Goal: Task Accomplishment & Management: Complete application form

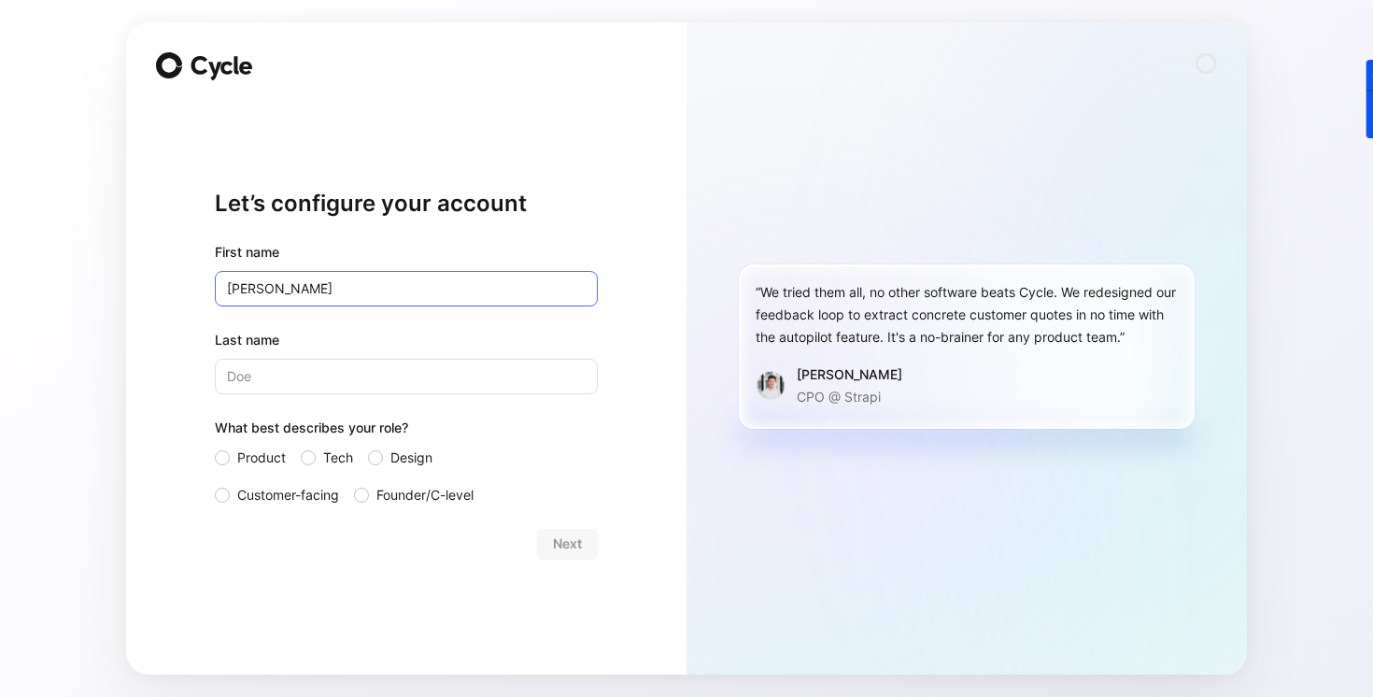
type input "[PERSON_NAME]"
click at [273, 379] on input "Last name" at bounding box center [406, 376] width 383 height 35
type input "de Scorbiac"
click at [325, 496] on span "Customer-facing" at bounding box center [288, 495] width 102 height 22
click at [215, 484] on input "Customer-facing" at bounding box center [215, 484] width 0 height 0
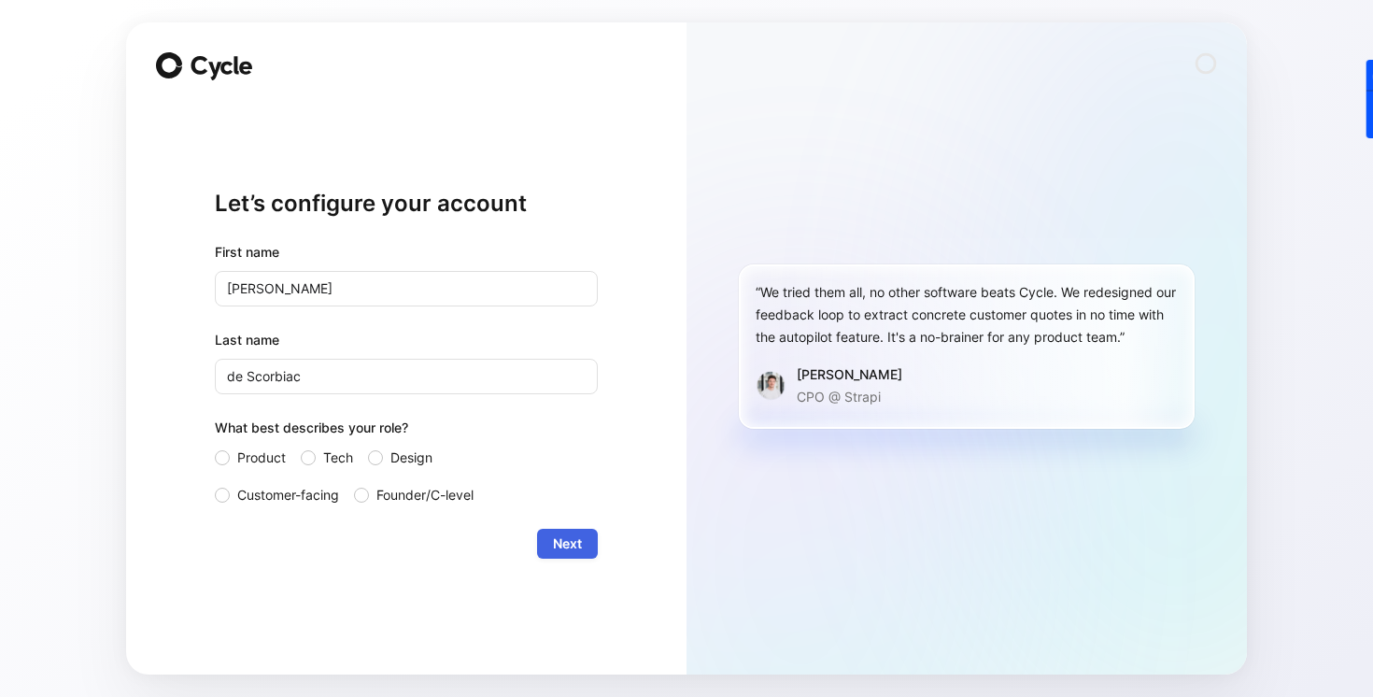
click at [564, 547] on span "Next" at bounding box center [567, 543] width 29 height 22
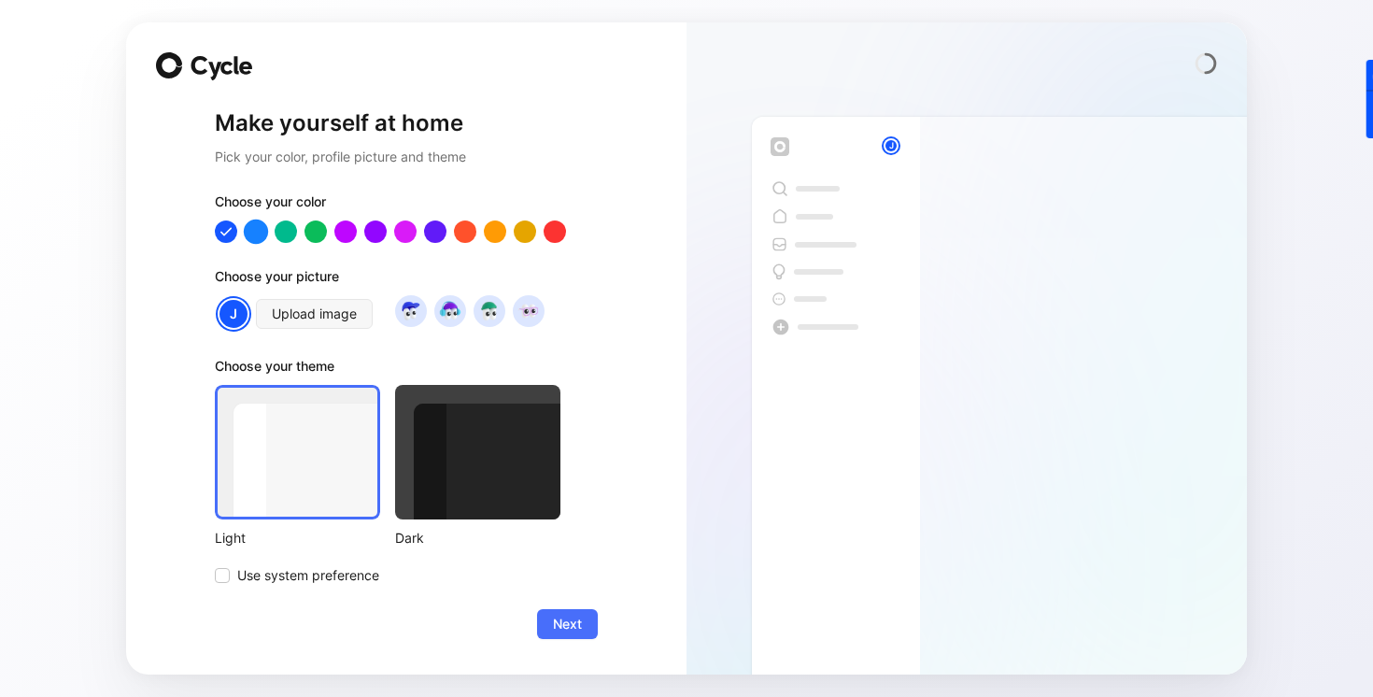
click at [261, 239] on div at bounding box center [256, 231] width 24 height 24
click at [563, 636] on button "Next" at bounding box center [567, 624] width 61 height 30
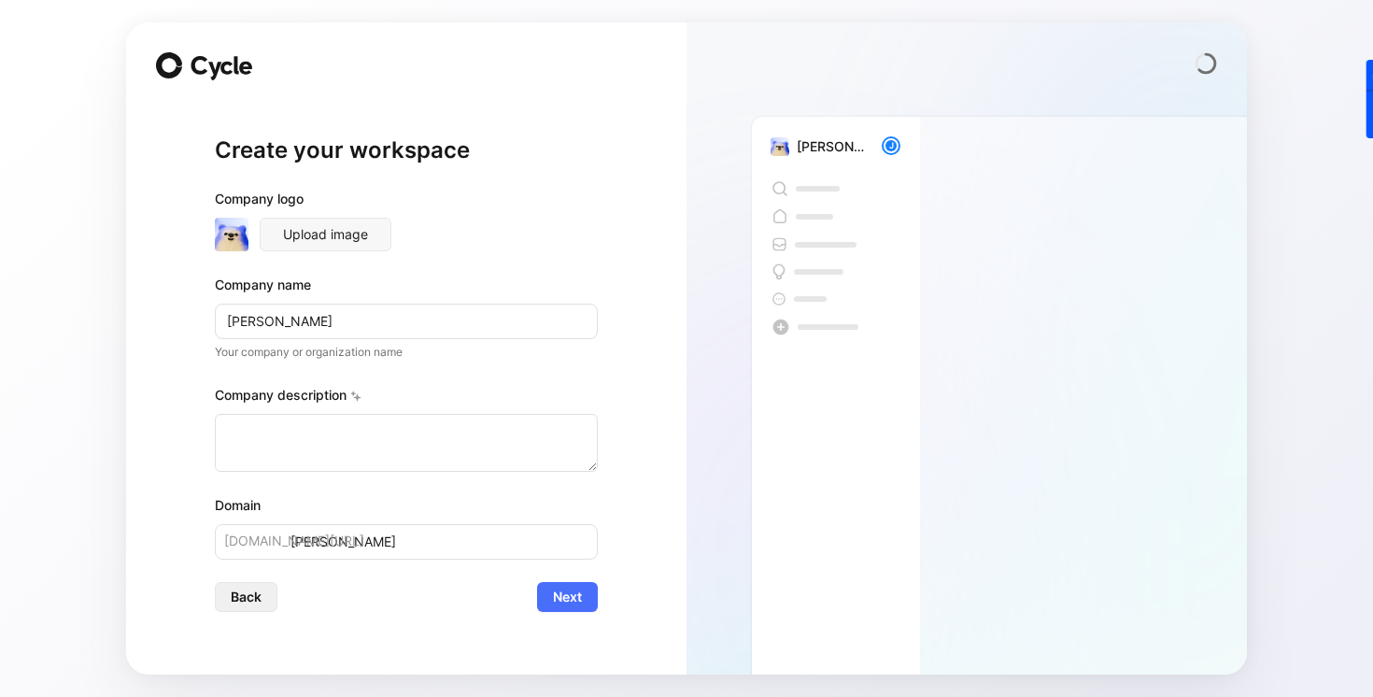
click at [254, 605] on span "Back" at bounding box center [246, 597] width 31 height 22
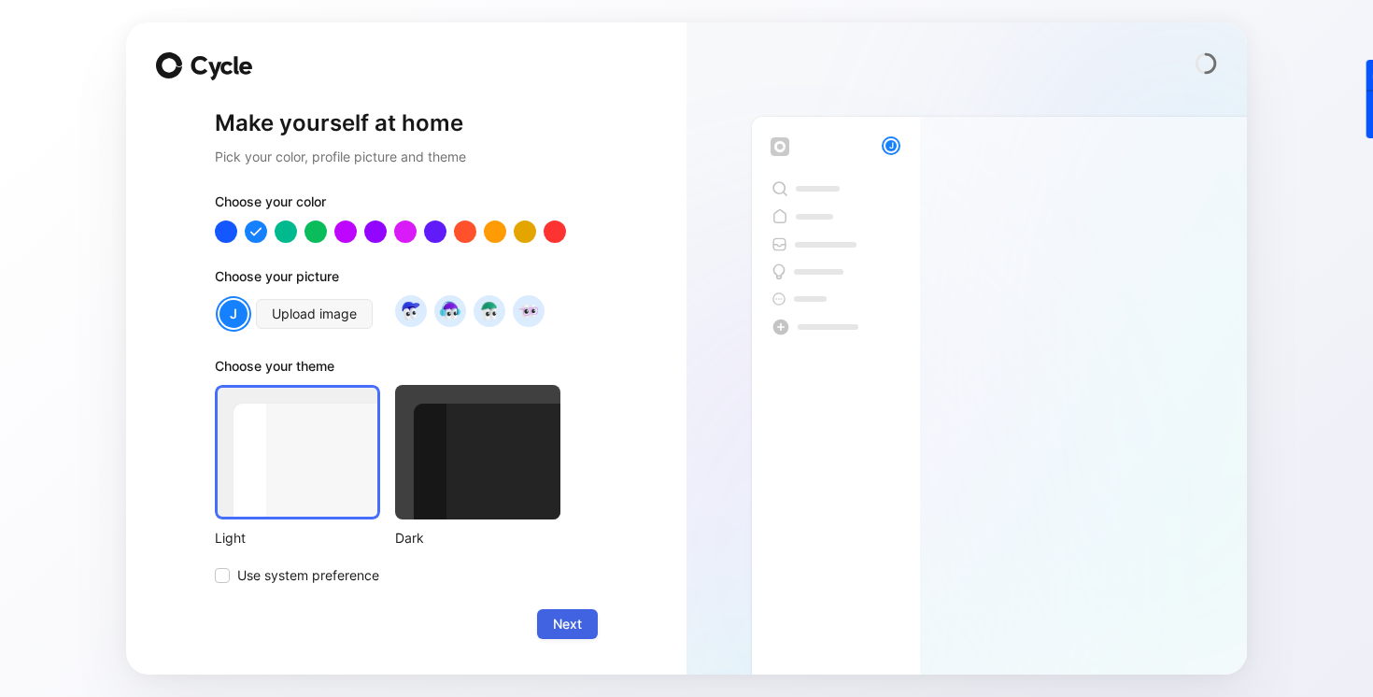
click at [562, 629] on span "Next" at bounding box center [567, 624] width 29 height 22
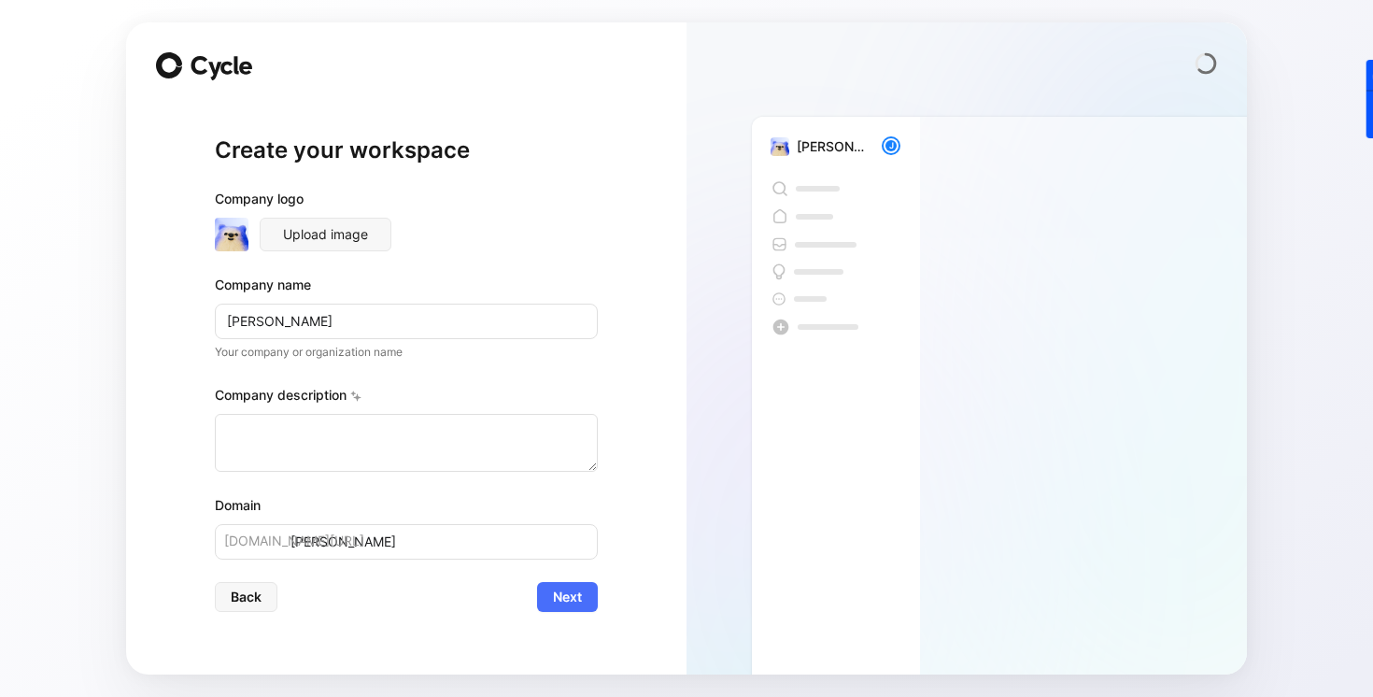
click at [562, 615] on div "Create your workspace Company logo Upload image Company name [PERSON_NAME] Your…" at bounding box center [406, 374] width 383 height 542
click at [561, 600] on span "Next" at bounding box center [567, 597] width 29 height 22
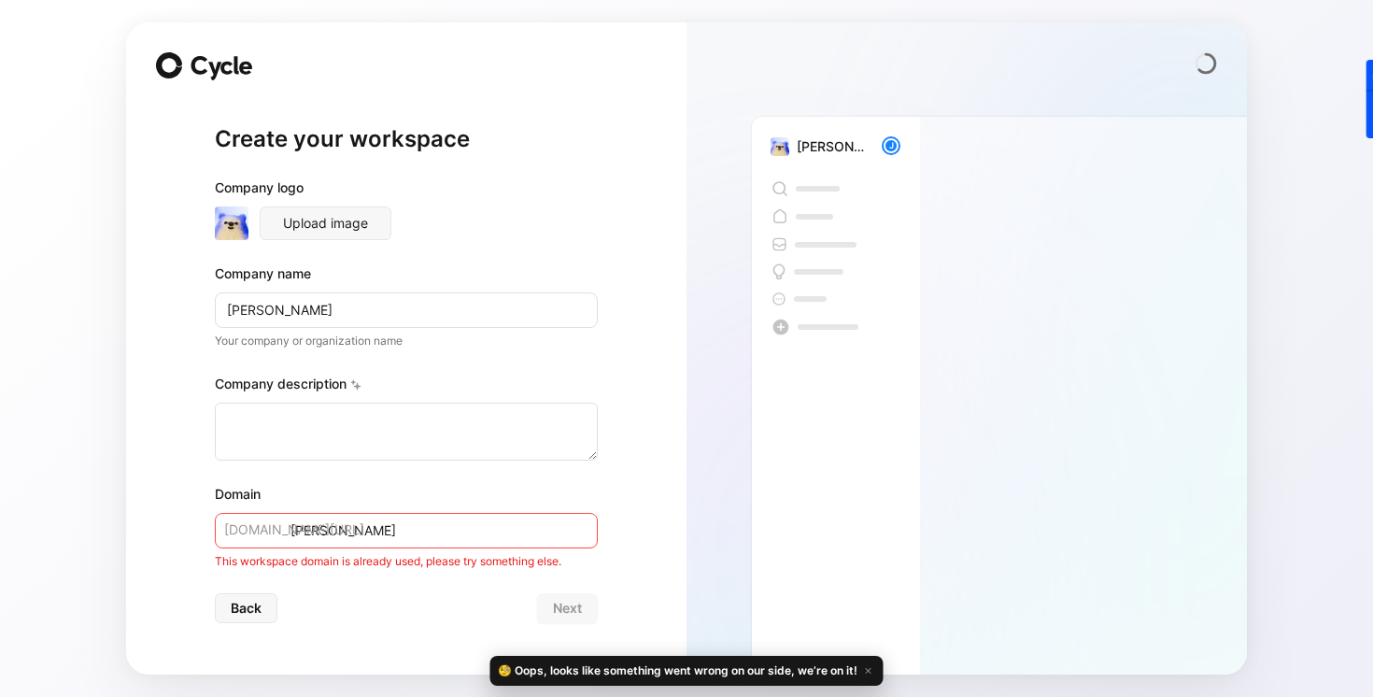
click at [352, 532] on input "[PERSON_NAME]" at bounding box center [406, 530] width 383 height 35
click at [284, 530] on span "[DOMAIN_NAME][URL]" at bounding box center [294, 529] width 140 height 22
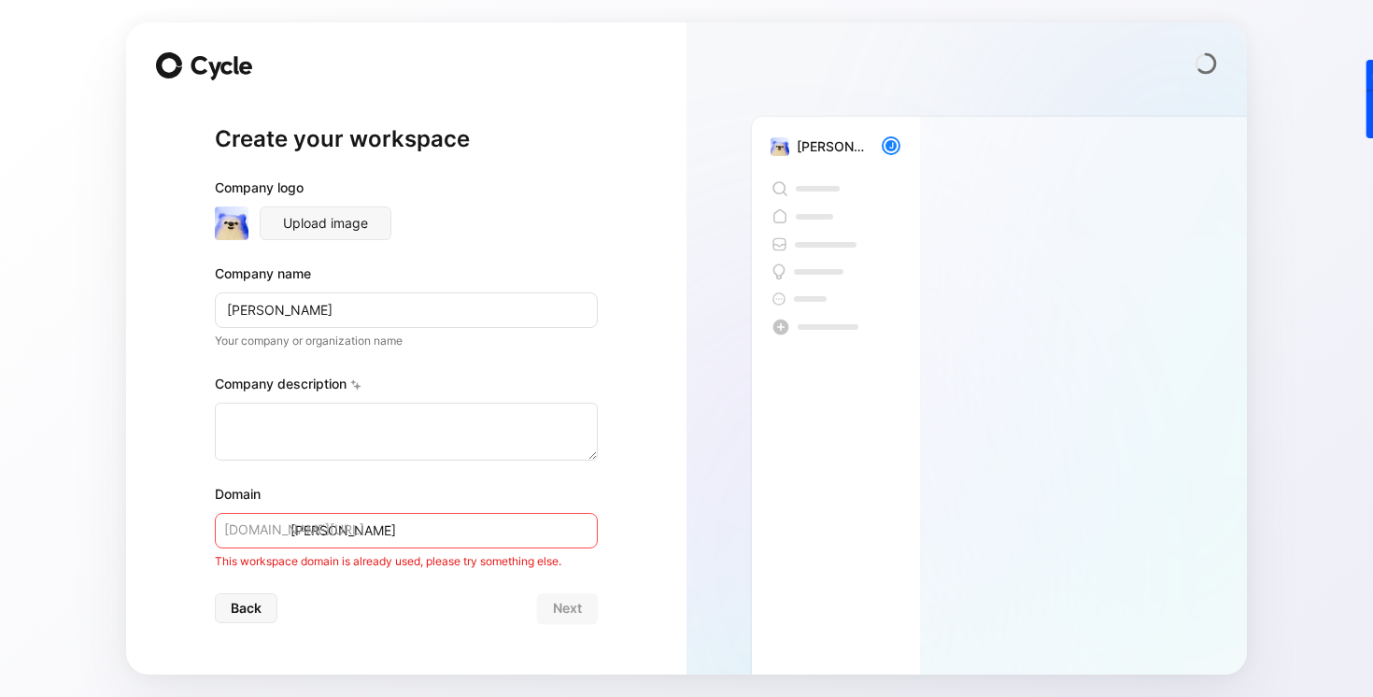
drag, startPoint x: 291, startPoint y: 531, endPoint x: 189, endPoint y: 531, distance: 102.7
click at [189, 531] on div "Create your workspace Company logo Upload image Company name [PERSON_NAME] Your…" at bounding box center [406, 348] width 560 height 652
click at [377, 536] on input "[PERSON_NAME]" at bounding box center [406, 530] width 383 height 35
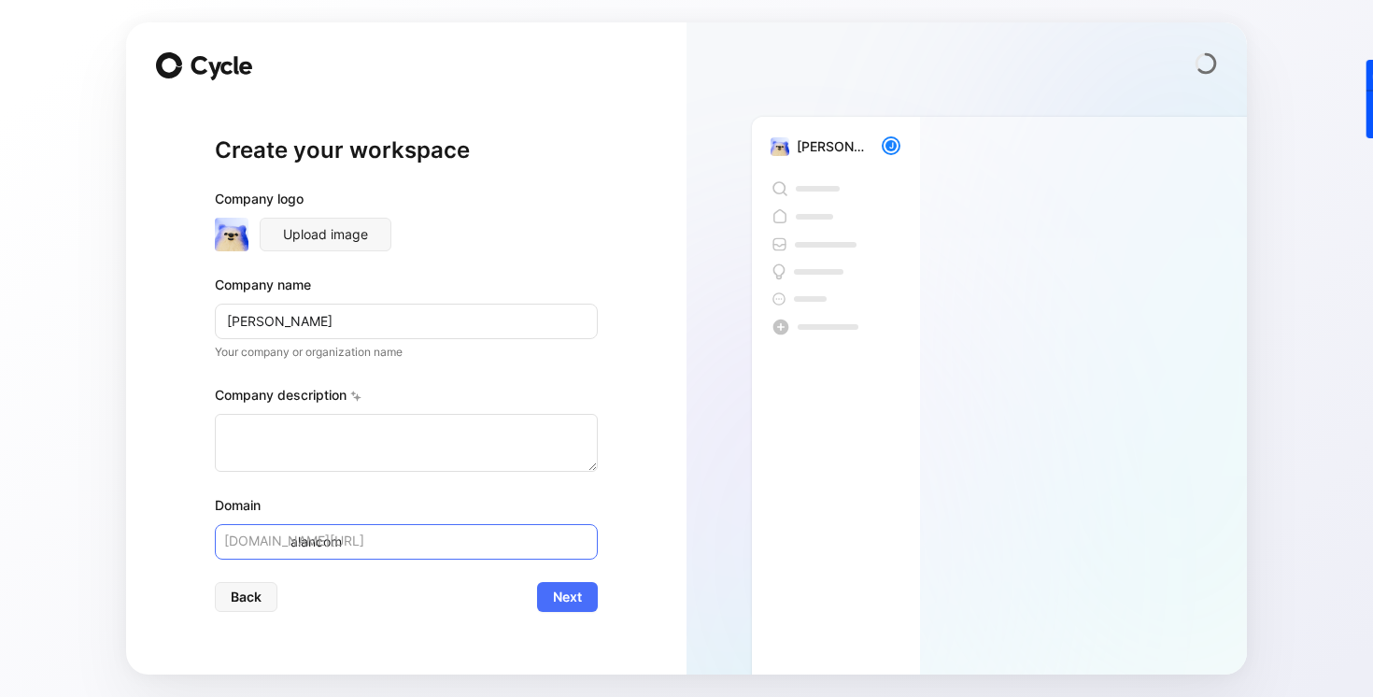
drag, startPoint x: 360, startPoint y: 544, endPoint x: 234, endPoint y: 543, distance: 125.1
click at [234, 543] on div "alancom [DOMAIN_NAME][URL]" at bounding box center [406, 541] width 383 height 35
type input "a"
paste input "alancom"
type input "alancom"
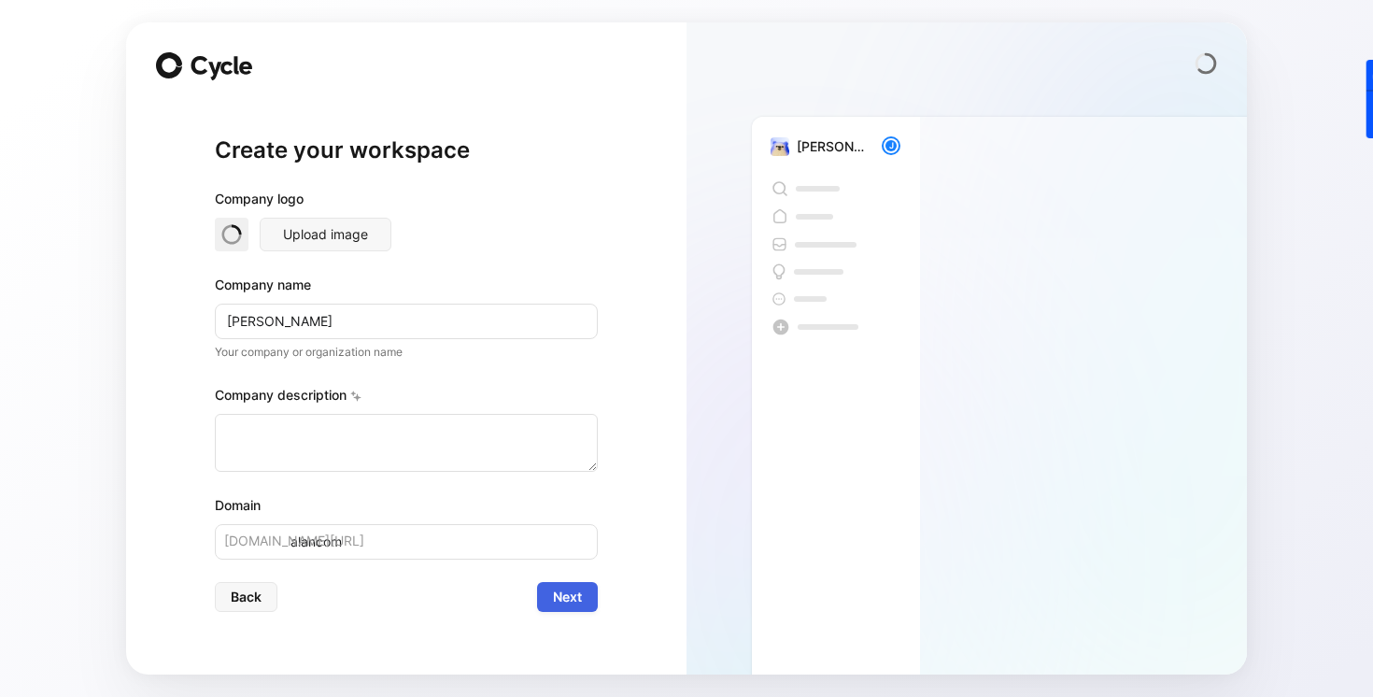
click at [573, 591] on span "Next" at bounding box center [567, 597] width 29 height 22
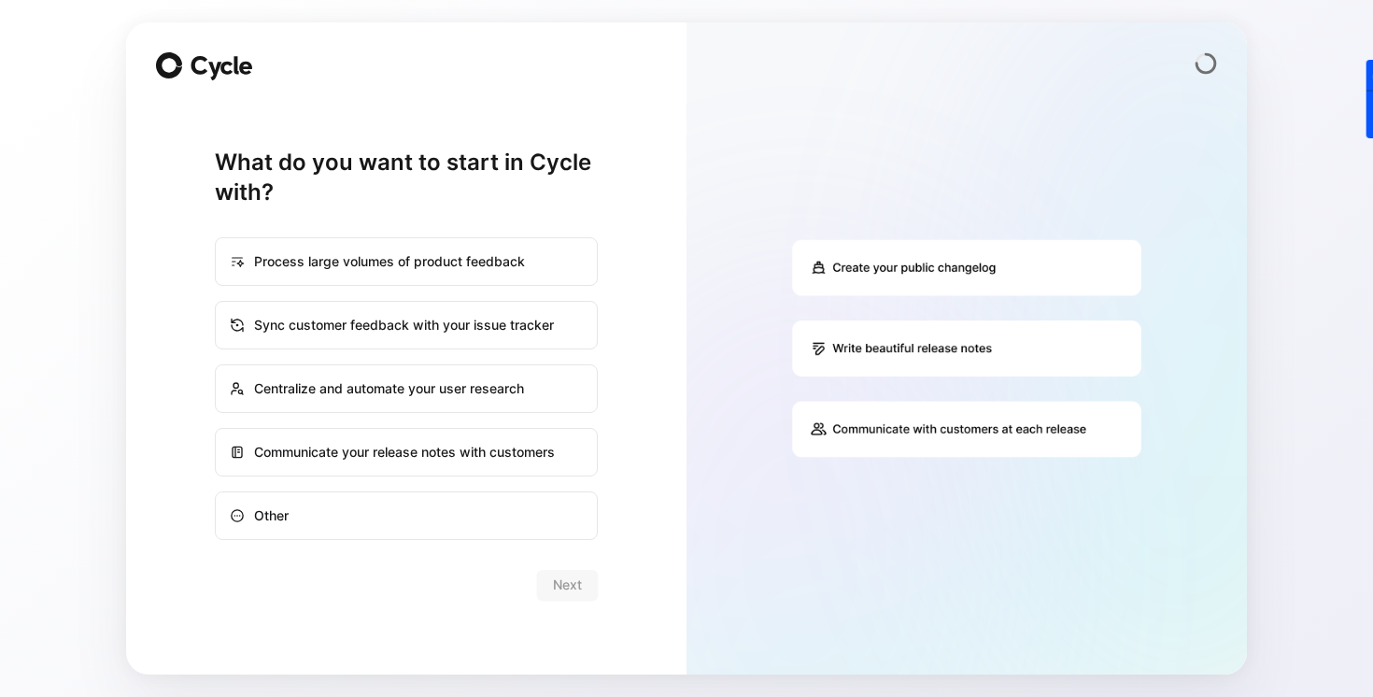
click at [380, 432] on div "Communicate your release notes with customers" at bounding box center [406, 452] width 379 height 45
click at [217, 430] on input "Communicate your release notes with customers" at bounding box center [216, 429] width 1 height 1
radio input "true"
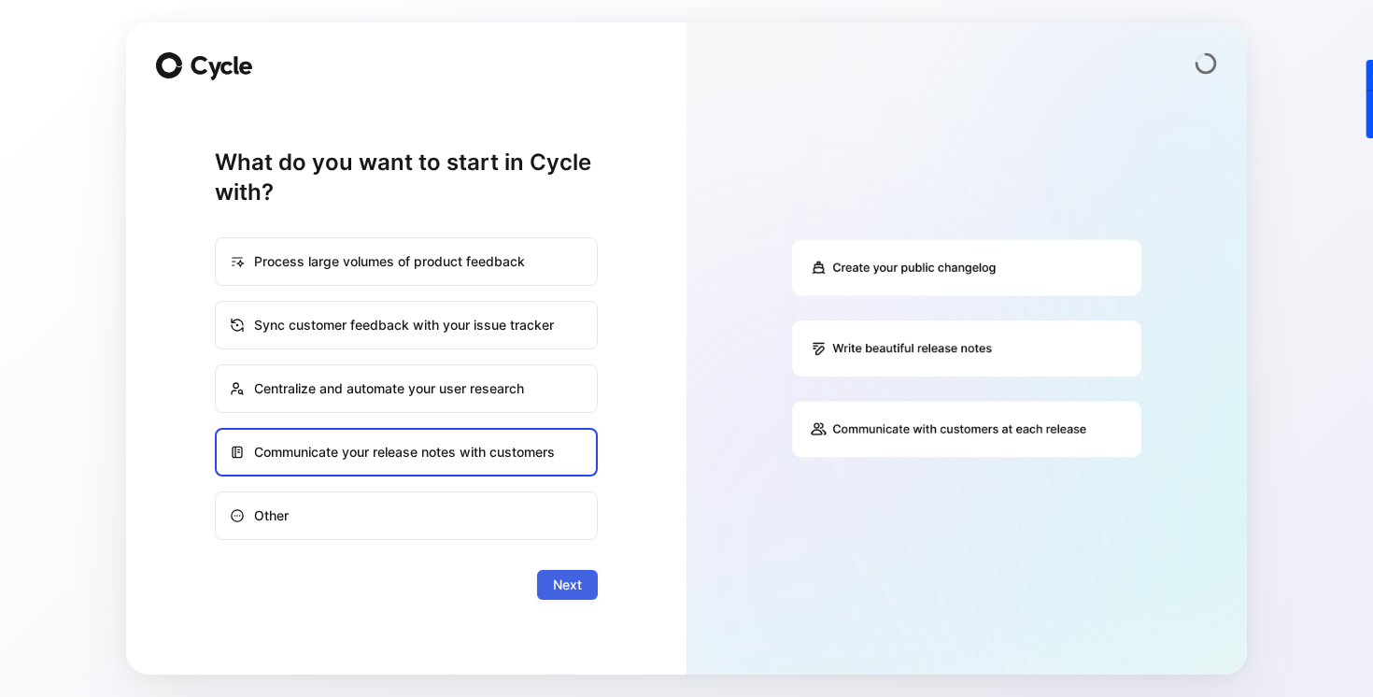
click at [565, 586] on span "Next" at bounding box center [567, 584] width 29 height 22
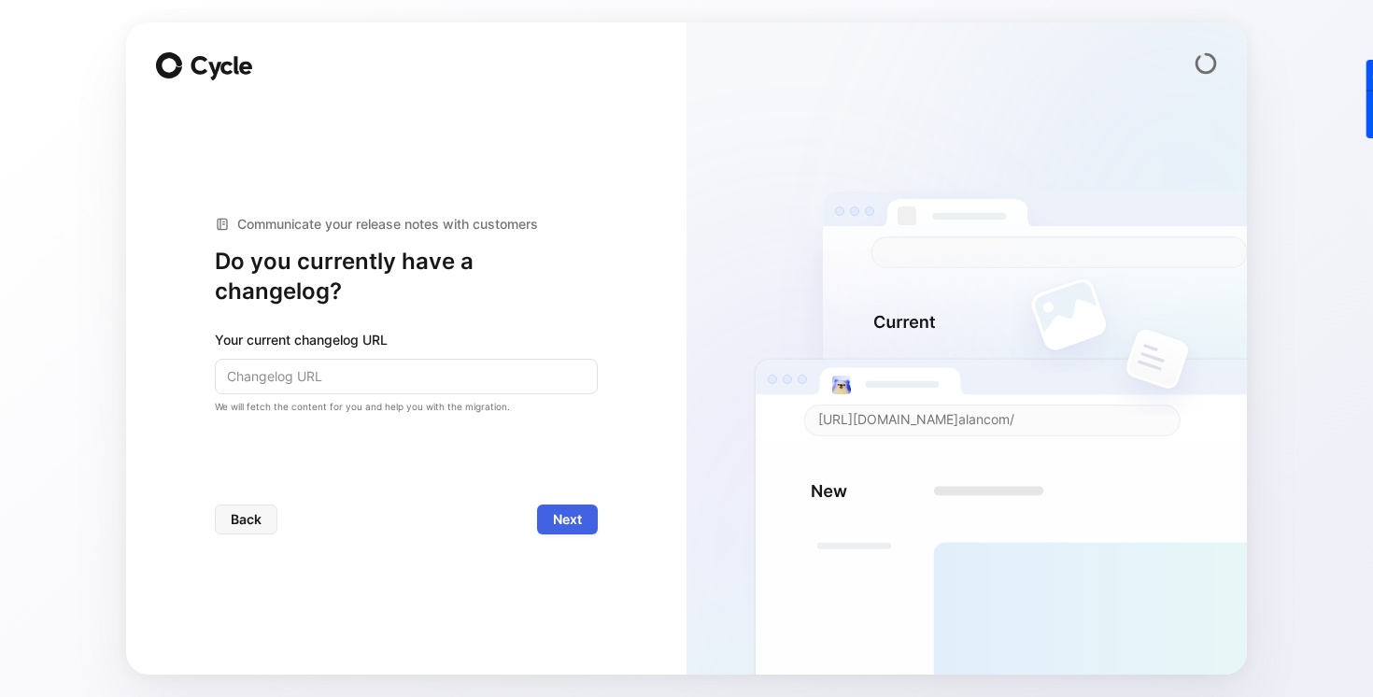
click at [571, 508] on span "Next" at bounding box center [567, 519] width 29 height 22
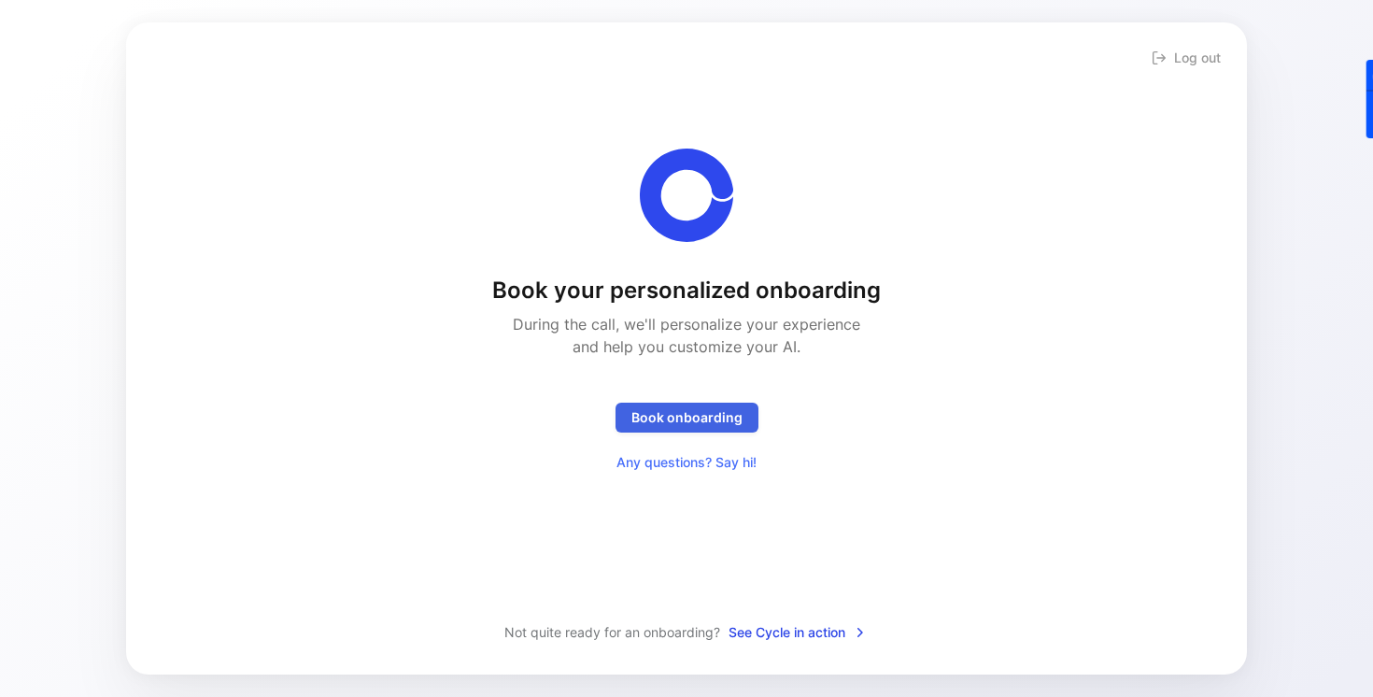
click at [696, 407] on span "Book onboarding" at bounding box center [686, 417] width 111 height 22
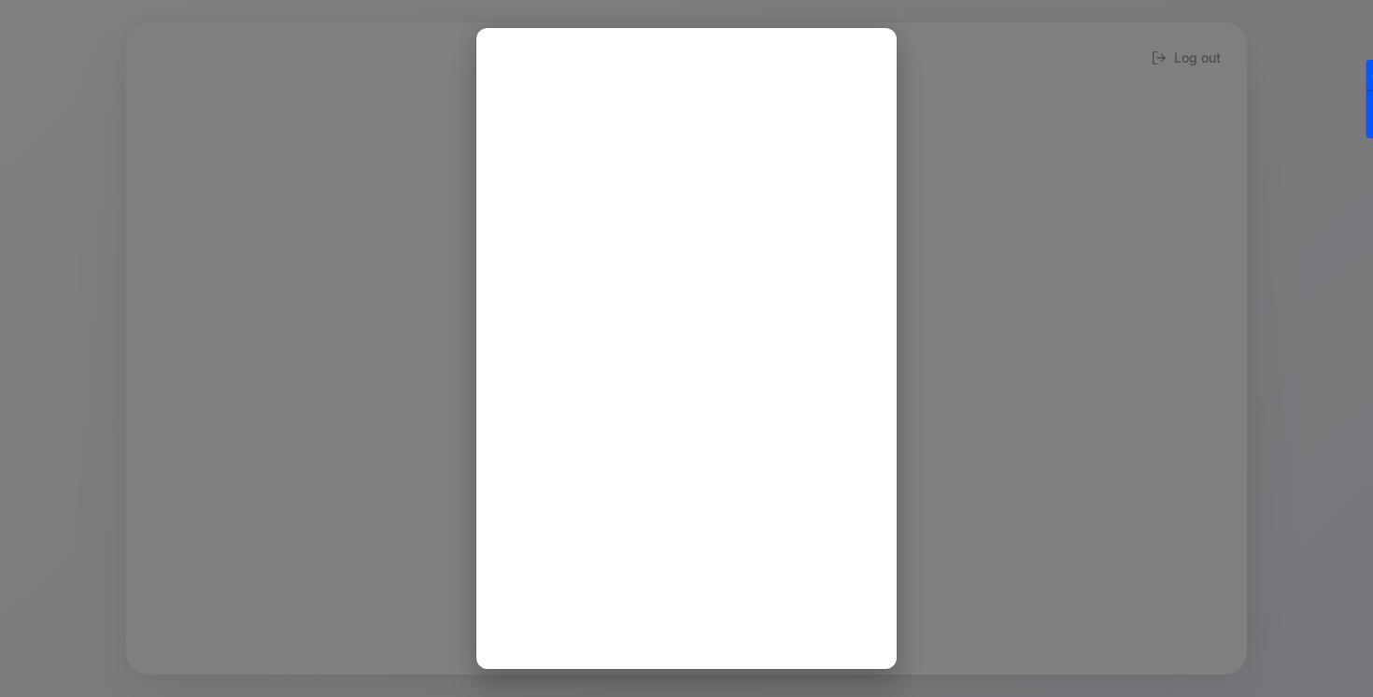
click at [1113, 233] on div at bounding box center [686, 348] width 1373 height 697
